Goal: Task Accomplishment & Management: Manage account settings

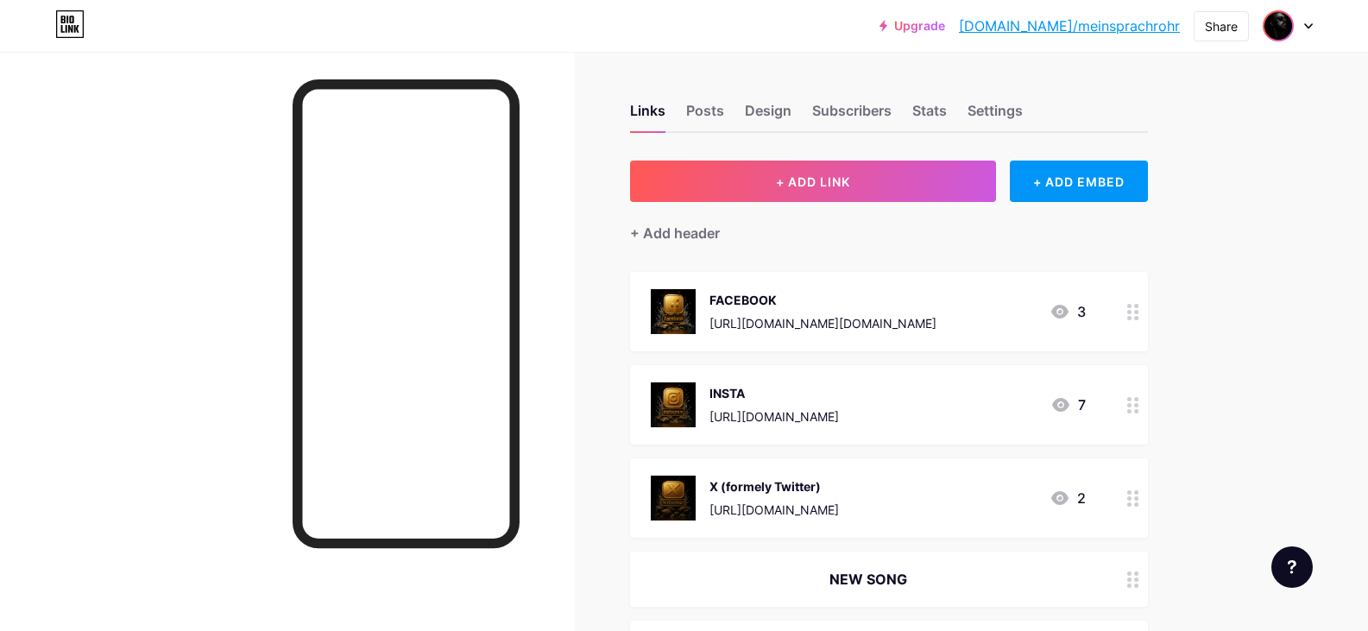
click at [1279, 22] on img at bounding box center [1278, 26] width 28 height 28
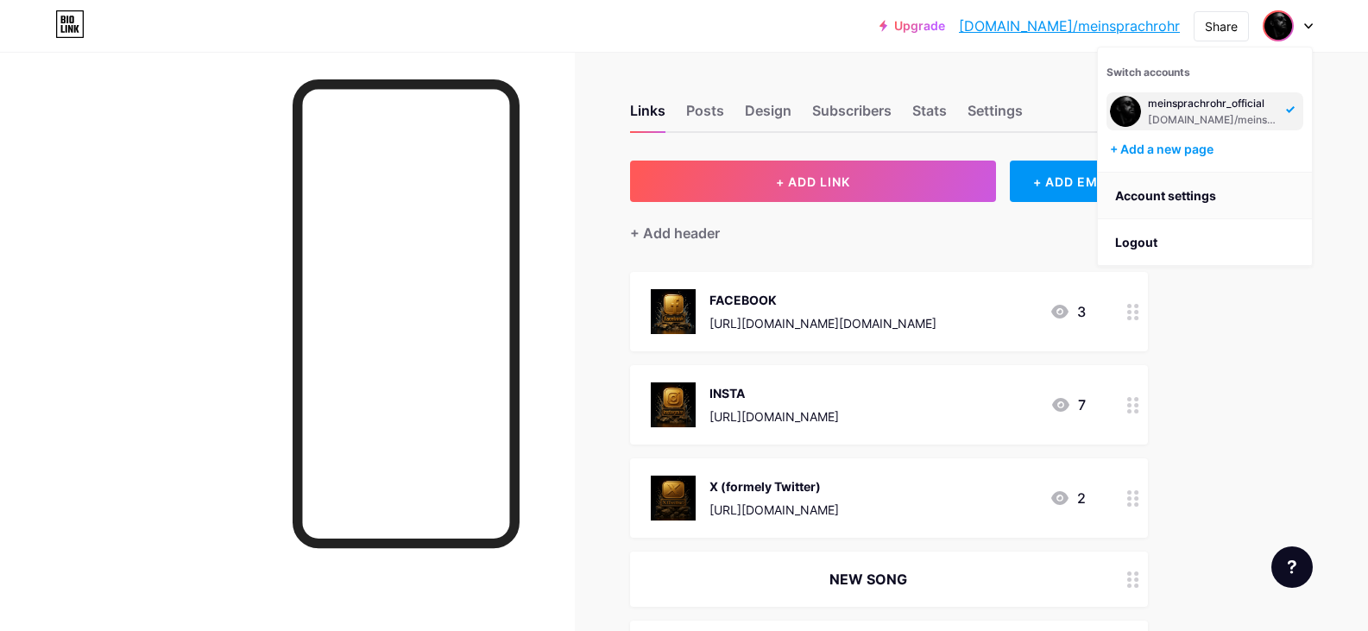
click at [1184, 186] on link "Account settings" at bounding box center [1205, 196] width 214 height 47
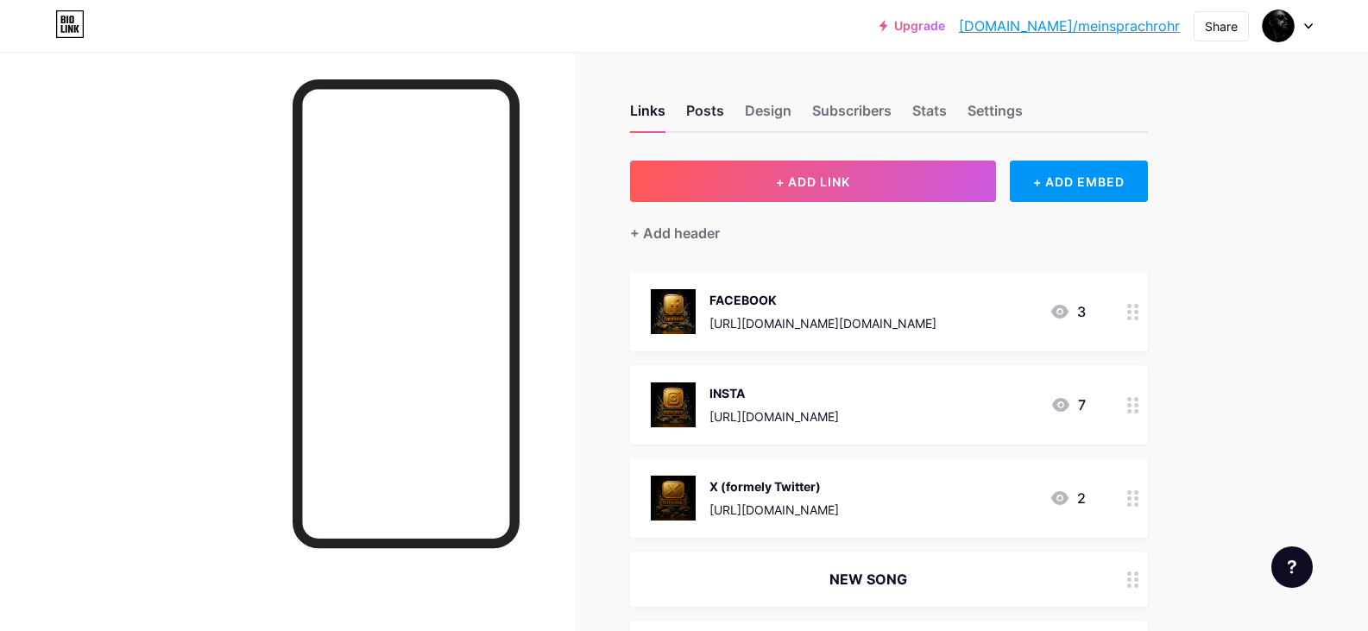
click at [719, 117] on div "Posts" at bounding box center [705, 115] width 38 height 31
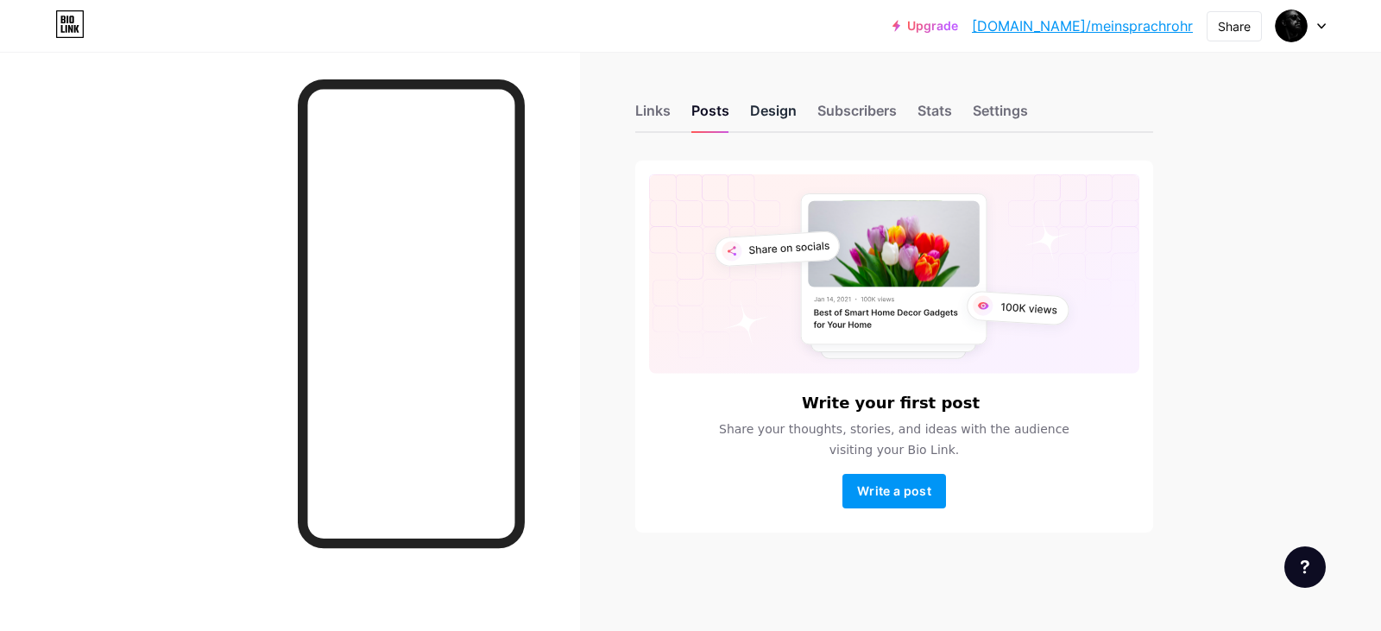
click at [752, 120] on div "Design" at bounding box center [773, 115] width 47 height 31
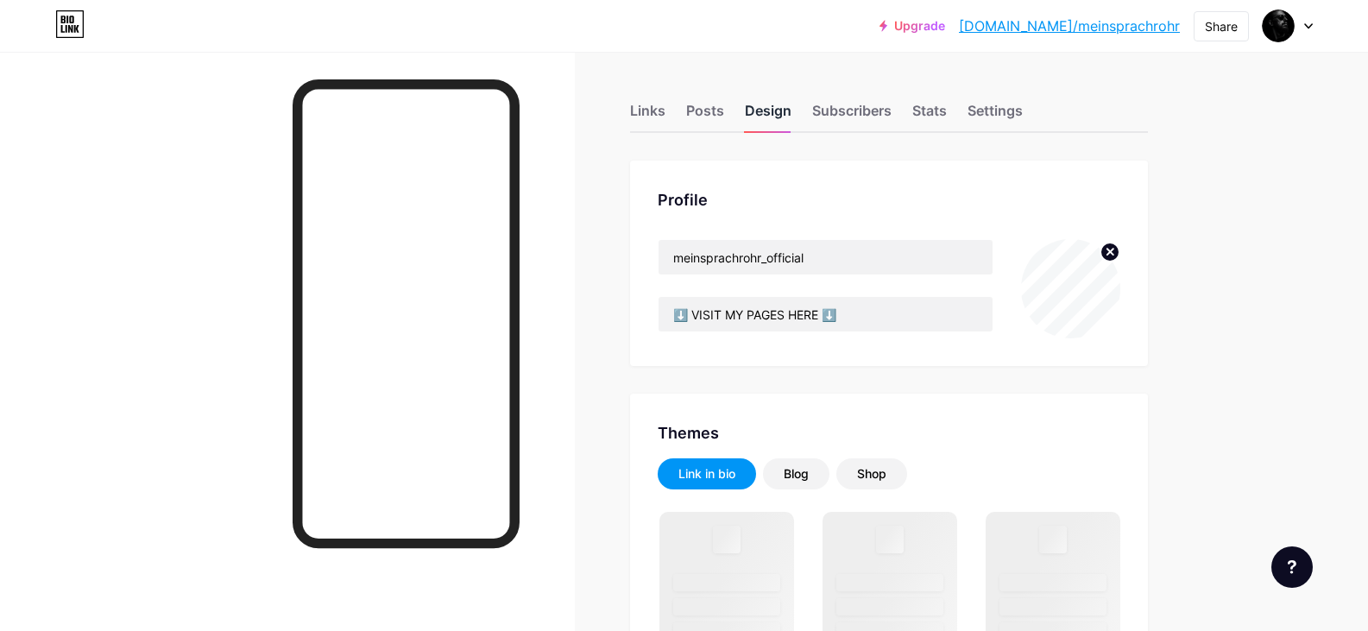
click at [767, 120] on div "Design" at bounding box center [768, 115] width 47 height 31
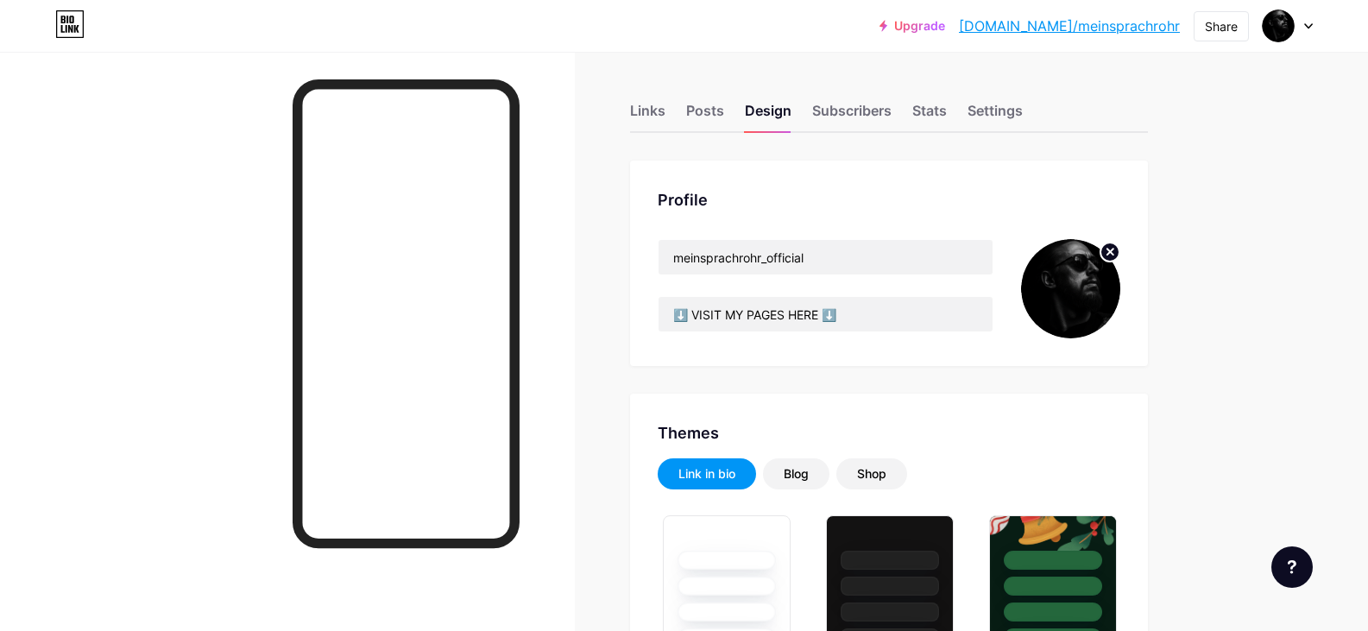
click at [1081, 285] on img at bounding box center [1070, 288] width 99 height 99
click at [1118, 247] on circle at bounding box center [1109, 252] width 19 height 19
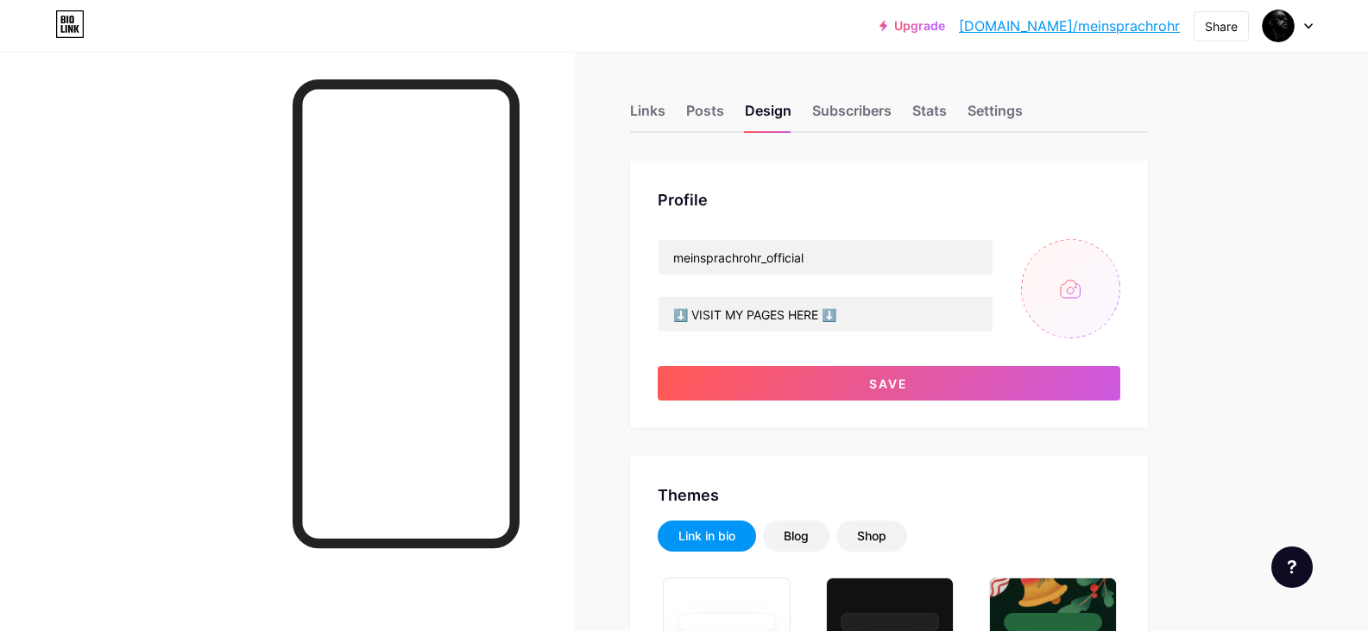
click at [1093, 279] on input "file" at bounding box center [1070, 288] width 99 height 99
type input "C:\fakepath\SP-R68.png"
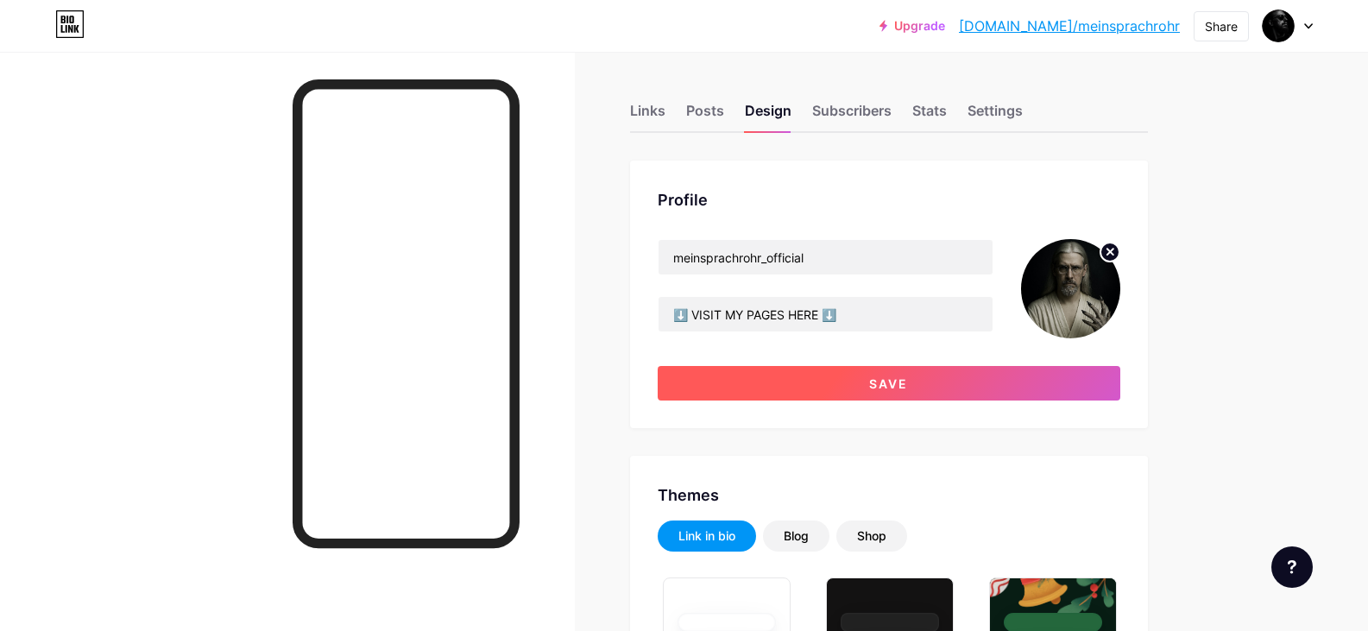
click at [790, 398] on button "Save" at bounding box center [889, 383] width 463 height 35
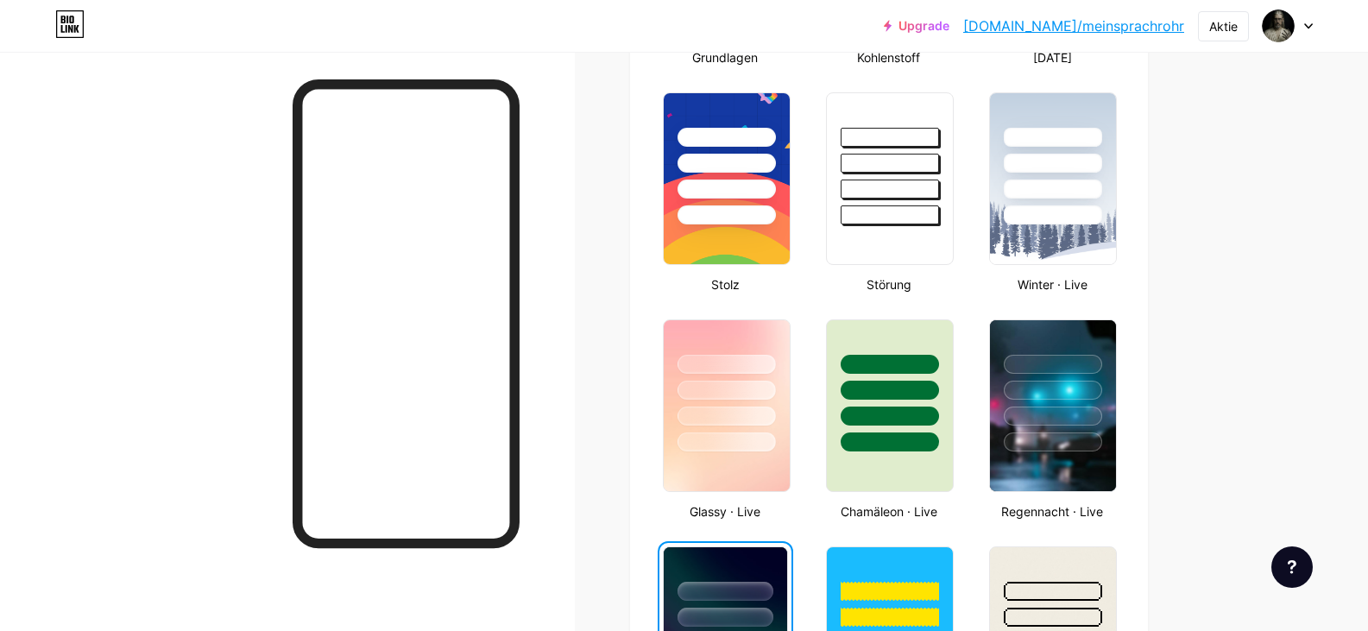
scroll to position [98, 0]
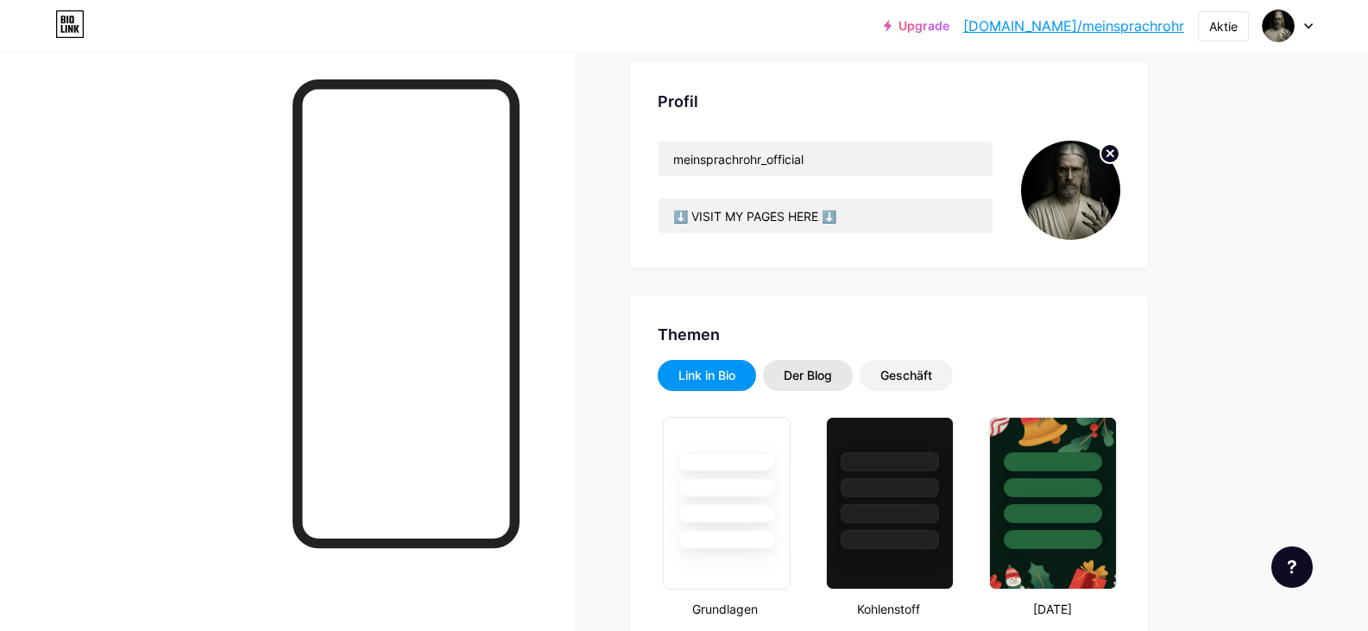
click at [841, 387] on div "Der Blog" at bounding box center [808, 375] width 90 height 31
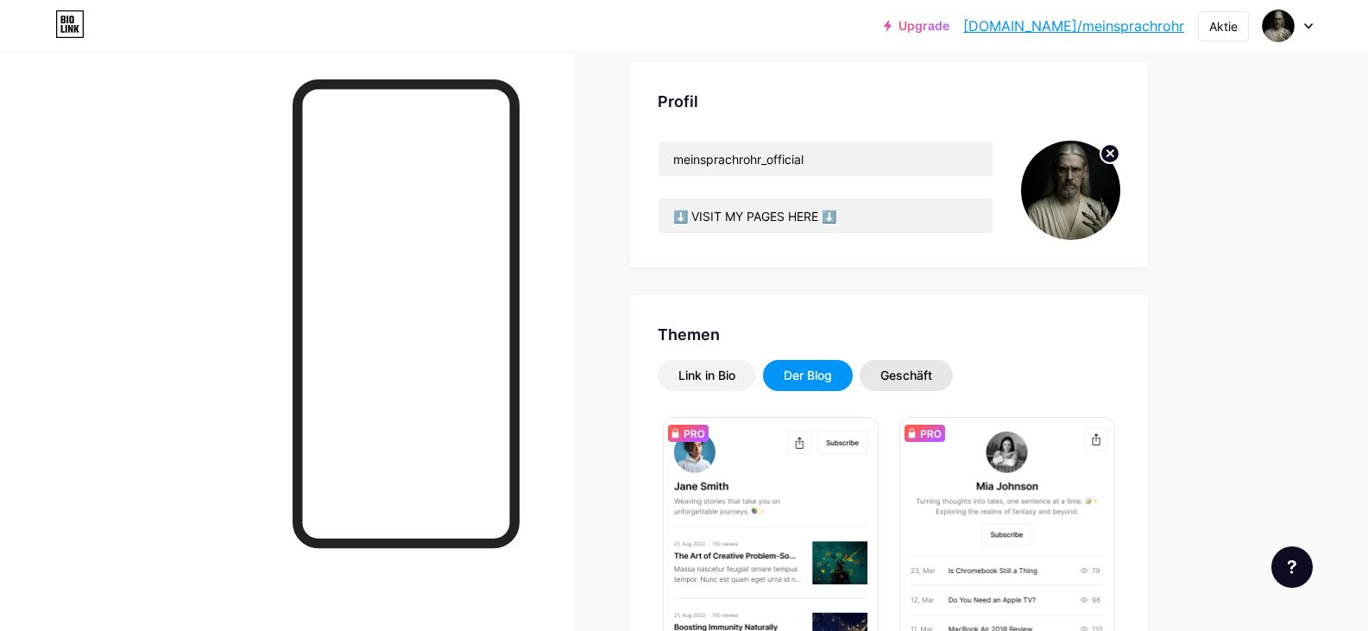
click at [911, 381] on font "Geschäft" at bounding box center [906, 375] width 52 height 15
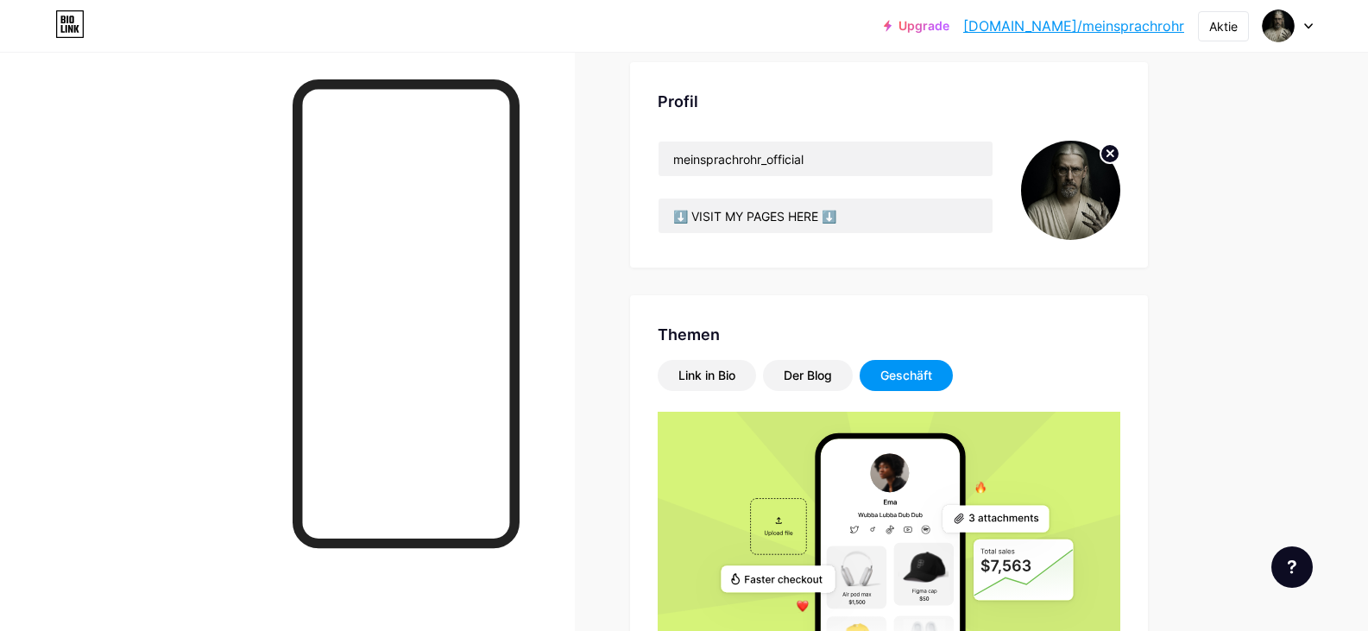
click at [911, 366] on div "Geschäft" at bounding box center [906, 375] width 93 height 31
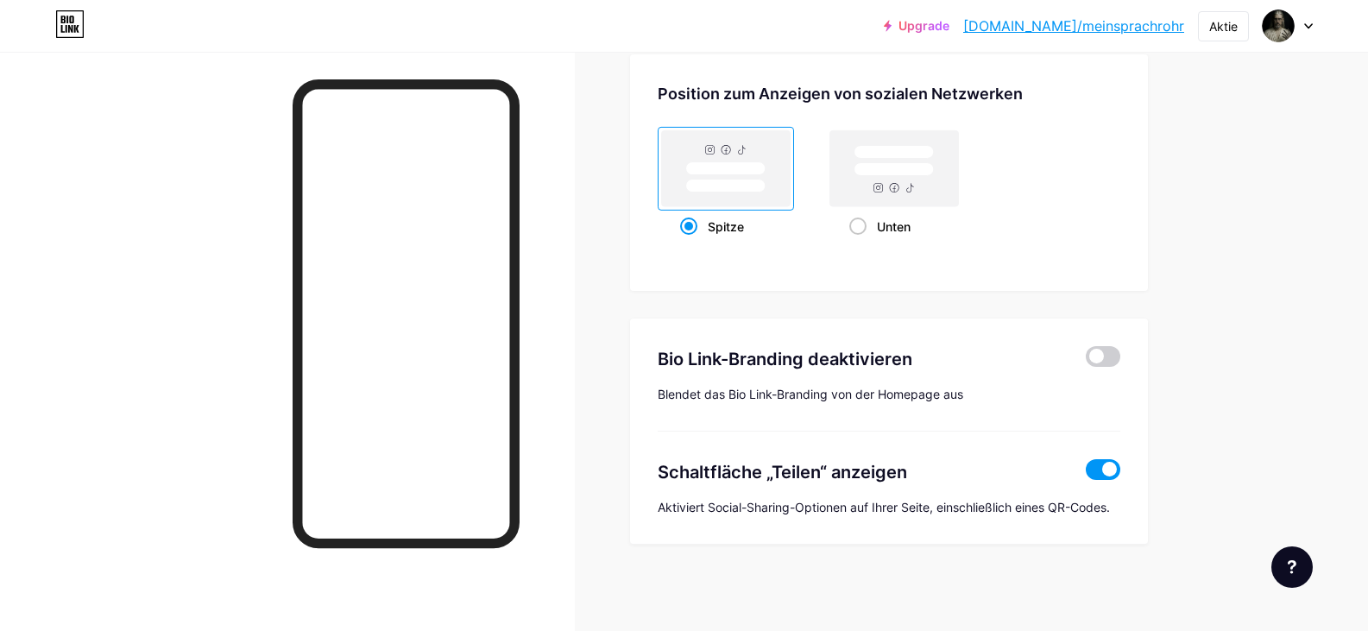
scroll to position [336, 0]
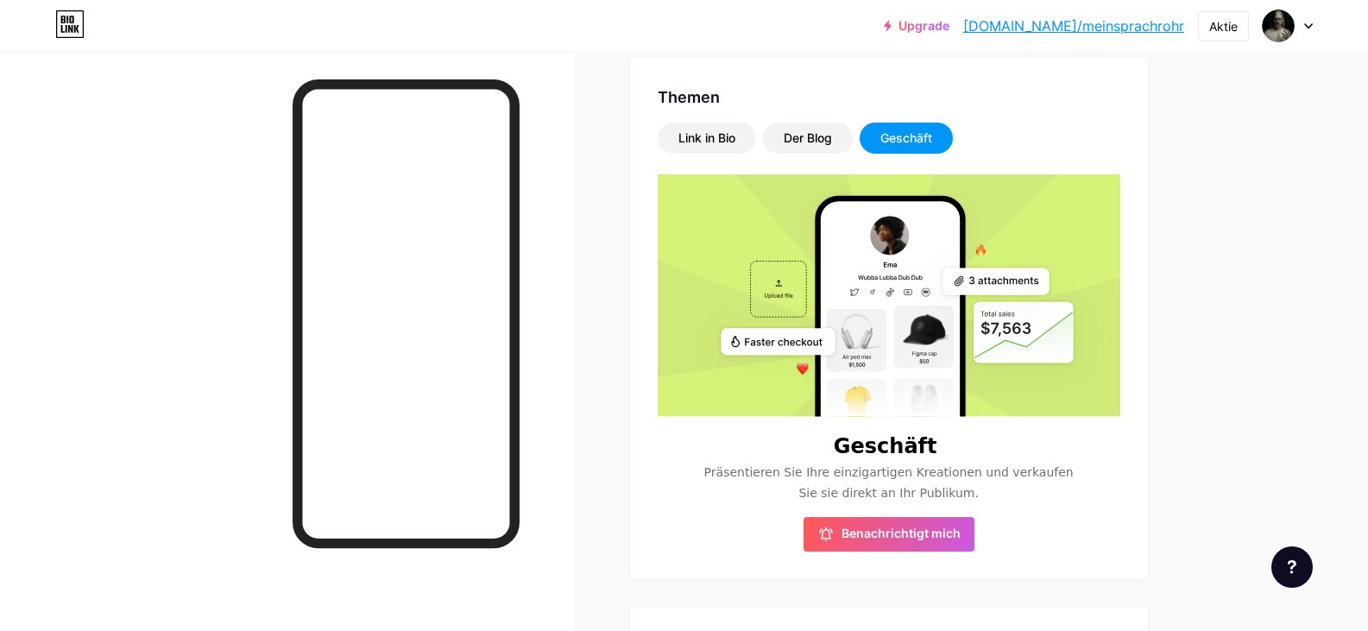
click at [971, 375] on rect at bounding box center [882, 345] width 520 height 347
click at [912, 531] on font "Benachrichtigt mich" at bounding box center [900, 533] width 119 height 15
